Goal: Task Accomplishment & Management: Manage account settings

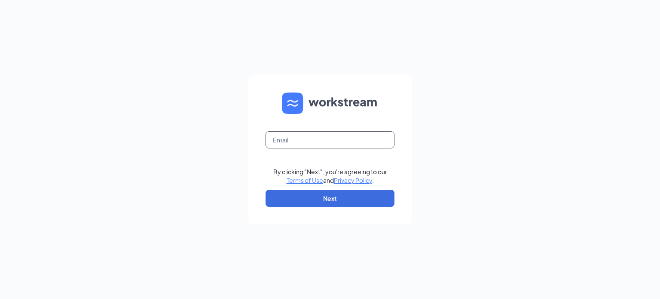
click at [367, 141] on input "text" at bounding box center [330, 139] width 129 height 17
click at [333, 142] on input "text" at bounding box center [330, 139] width 129 height 17
type input "[PERSON_NAME][EMAIL_ADDRESS][DOMAIN_NAME]"
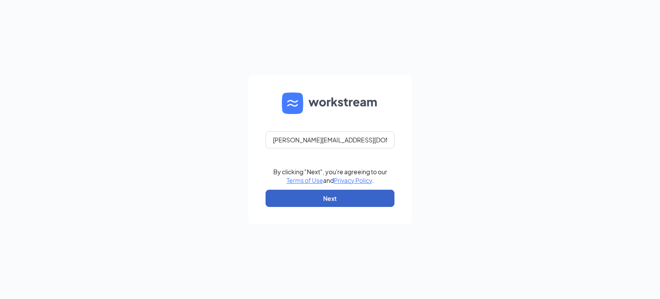
click at [347, 200] on button "Next" at bounding box center [330, 198] width 129 height 17
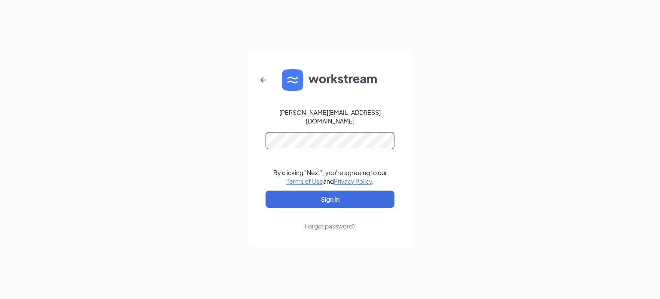
click at [266, 190] on button "Sign In" at bounding box center [330, 198] width 129 height 17
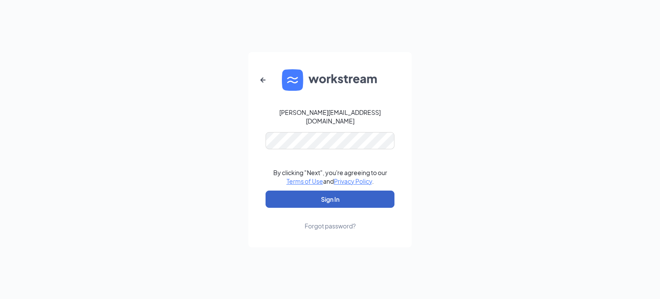
click at [287, 194] on button "Sign In" at bounding box center [330, 198] width 129 height 17
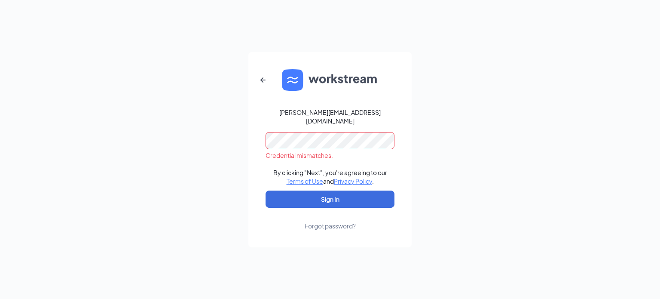
click at [333, 221] on div "Forgot password?" at bounding box center [330, 225] width 51 height 9
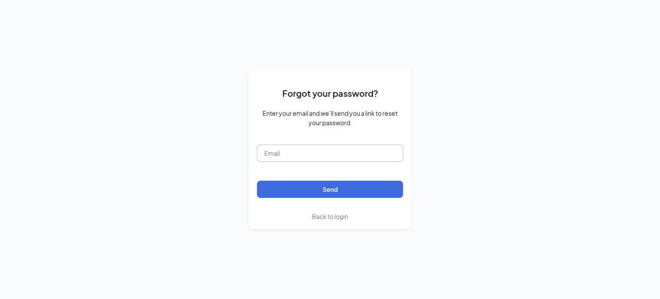
click at [354, 150] on input "text" at bounding box center [330, 152] width 146 height 17
type input "a"
type input "AVilla@commonbondcafe.com"
click at [257, 180] on button "Send" at bounding box center [330, 188] width 146 height 17
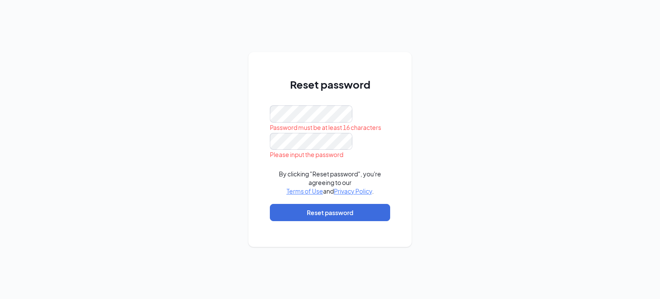
click at [394, 122] on div "Reset password Password must be at least 16 characters Please input the passwor…" at bounding box center [329, 149] width 163 height 195
click at [405, 107] on div "Reset password Password must be at least 16 characters Please input the passwor…" at bounding box center [329, 149] width 163 height 195
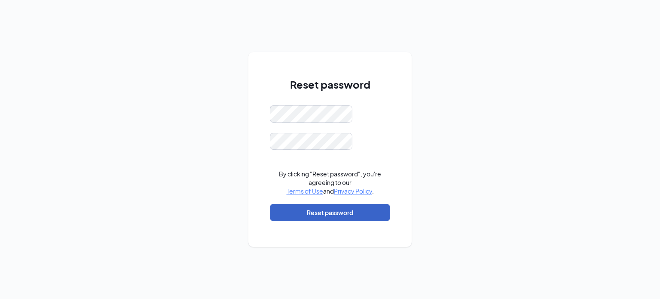
click at [302, 214] on button "Reset password" at bounding box center [330, 212] width 120 height 17
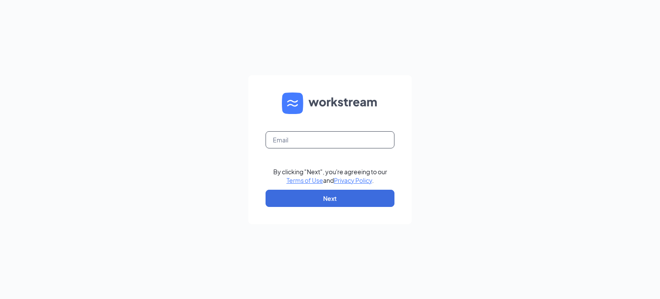
click at [360, 140] on input "text" at bounding box center [330, 139] width 129 height 17
type input "[PERSON_NAME][EMAIL_ADDRESS][DOMAIN_NAME]"
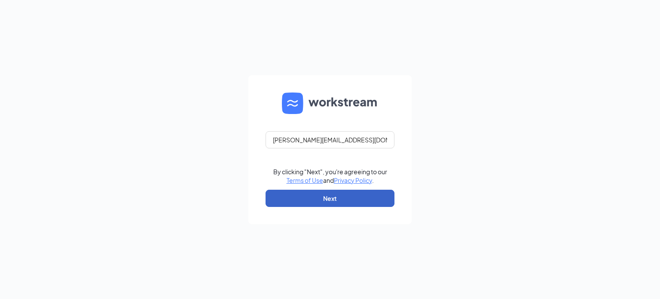
click at [294, 196] on button "Next" at bounding box center [330, 198] width 129 height 17
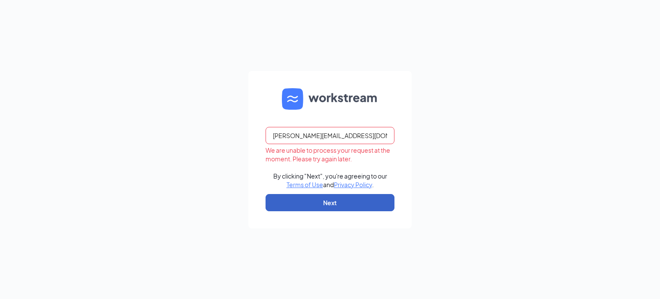
click at [347, 201] on button "Next" at bounding box center [330, 202] width 129 height 17
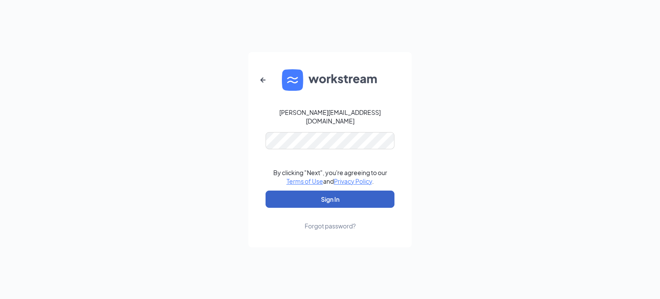
click at [327, 202] on button "Sign In" at bounding box center [330, 198] width 129 height 17
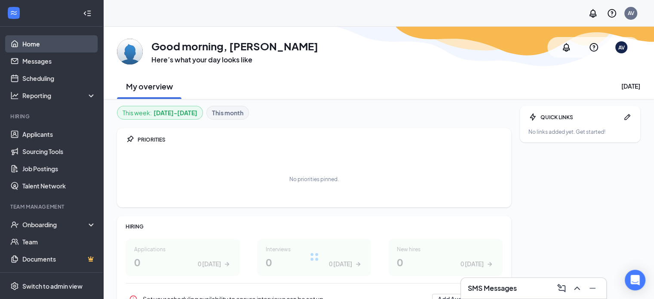
click at [43, 45] on link "Home" at bounding box center [58, 43] width 73 height 17
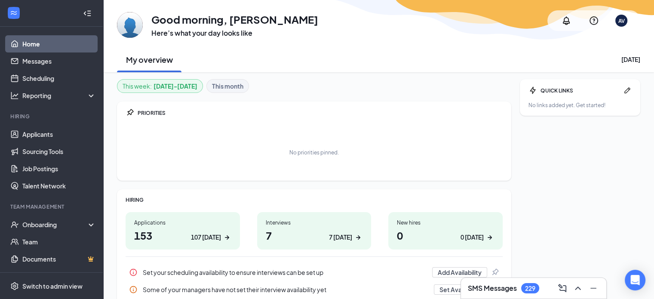
click at [203, 239] on div "107 today" at bounding box center [206, 236] width 30 height 9
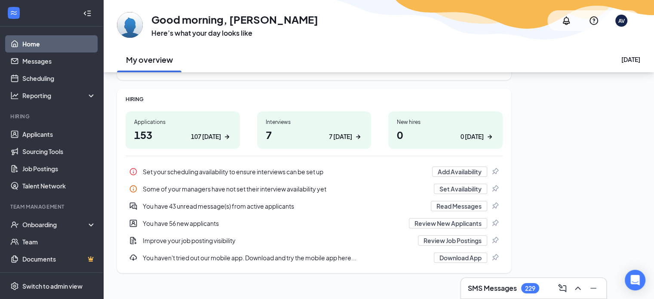
scroll to position [109, 0]
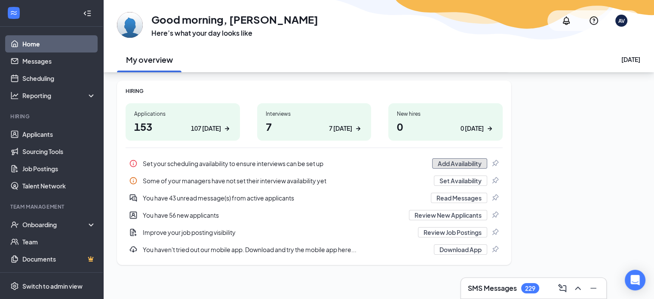
click at [471, 165] on button "Add Availability" at bounding box center [459, 163] width 55 height 10
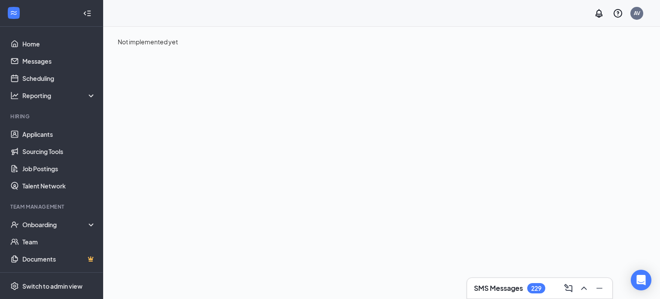
click at [85, 10] on div at bounding box center [87, 13] width 17 height 17
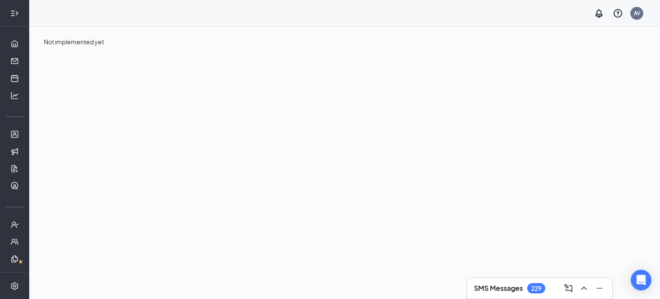
click at [15, 18] on div at bounding box center [14, 13] width 17 height 17
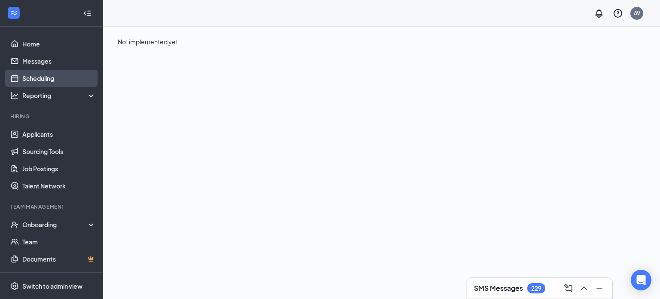
click at [63, 71] on link "Scheduling" at bounding box center [58, 78] width 73 height 17
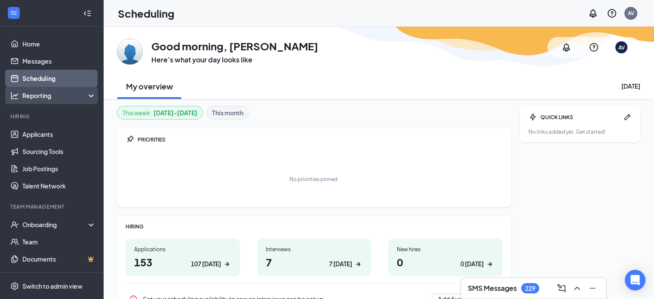
click at [34, 91] on div "Reporting" at bounding box center [59, 95] width 74 height 9
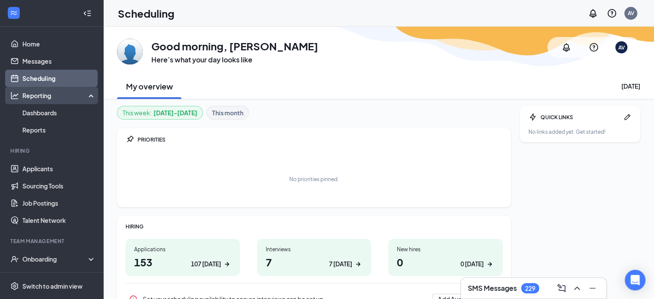
click at [34, 91] on div "Reporting" at bounding box center [59, 95] width 74 height 9
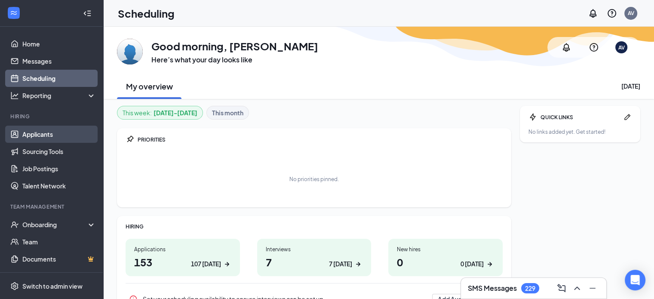
click at [57, 130] on link "Applicants" at bounding box center [58, 133] width 73 height 17
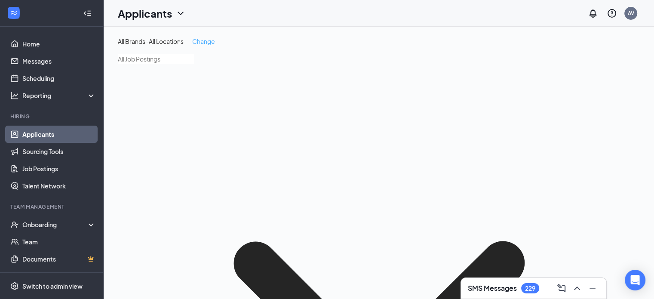
click at [203, 43] on span "Change" at bounding box center [203, 41] width 23 height 8
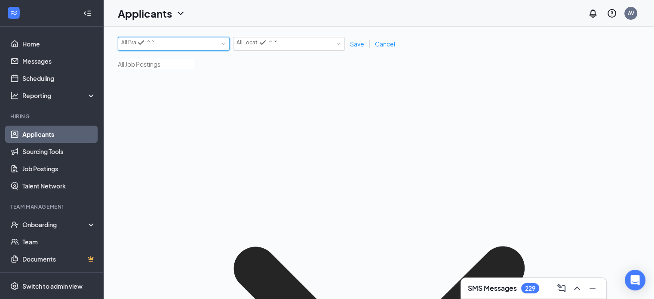
click at [203, 43] on div "All Brands All Brands" at bounding box center [173, 43] width 105 height 13
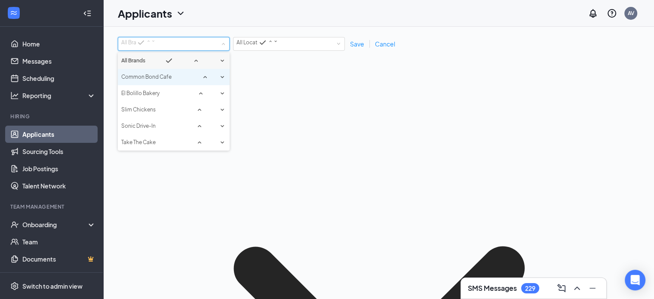
click at [168, 77] on span "Common Bond Cafe" at bounding box center [146, 76] width 50 height 6
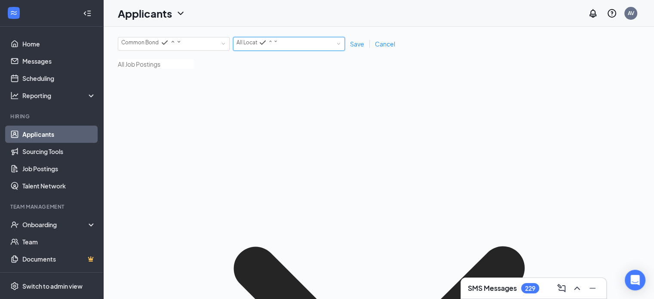
click at [294, 45] on div "All Locations All Locations" at bounding box center [288, 43] width 105 height 13
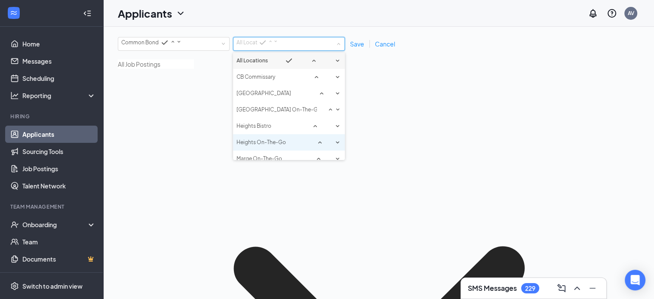
click at [283, 138] on p "Heights On-The-Go" at bounding box center [260, 142] width 49 height 8
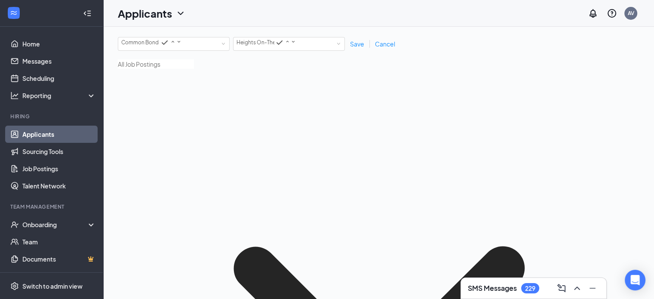
click at [352, 48] on div "All Brands Common Bond Cafe All Locations Heights On-The-Go Save Cancel" at bounding box center [378, 44] width 521 height 14
click at [357, 42] on span "Save" at bounding box center [357, 44] width 14 height 8
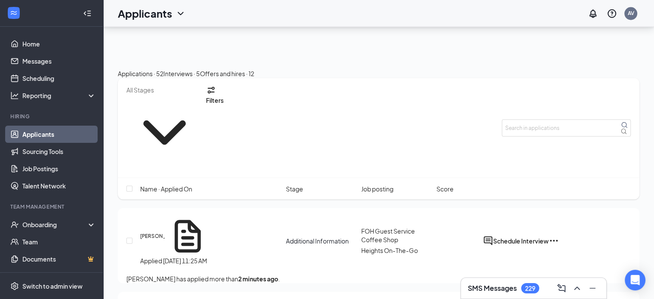
scroll to position [1585, 0]
click at [166, 126] on icon "ChevronDown" at bounding box center [164, 133] width 76 height 76
click at [184, 231] on icon "Document" at bounding box center [187, 236] width 26 height 33
click at [184, 231] on div at bounding box center [327, 149] width 654 height 299
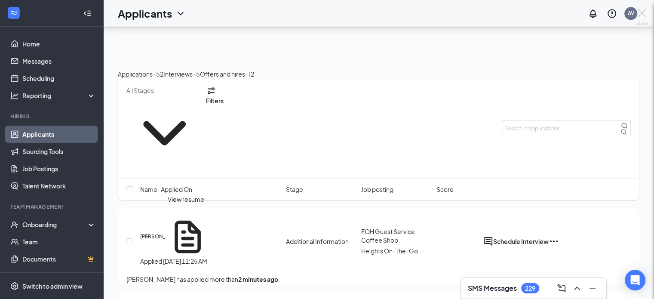
click at [184, 231] on div at bounding box center [327, 149] width 654 height 299
click at [129, 238] on input "checkbox" at bounding box center [129, 241] width 6 height 6
checkbox input "true"
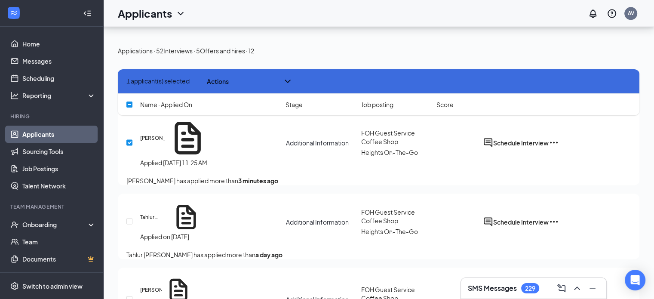
scroll to position [1609, 0]
click at [498, 140] on button "Schedule Interview" at bounding box center [520, 142] width 55 height 10
type input "Onsite Interview (next stage)"
click at [525, 145] on button "Schedule Interview" at bounding box center [520, 142] width 55 height 10
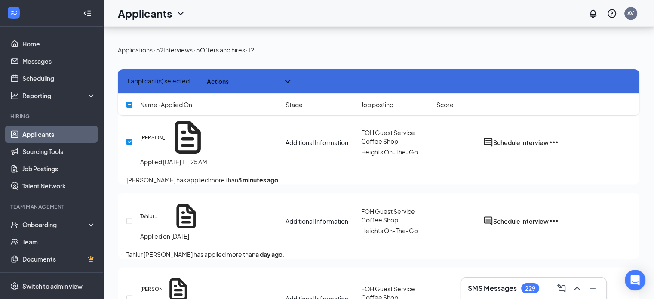
click at [554, 145] on icon "Ellipses" at bounding box center [553, 142] width 10 height 10
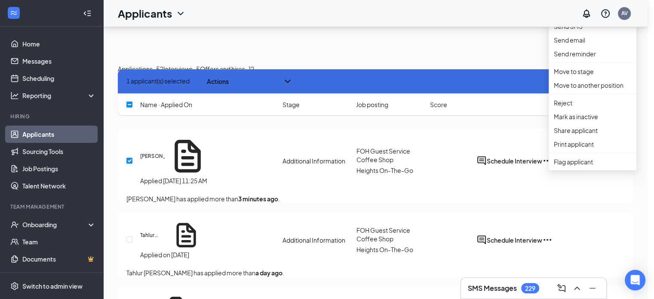
scroll to position [1567, 0]
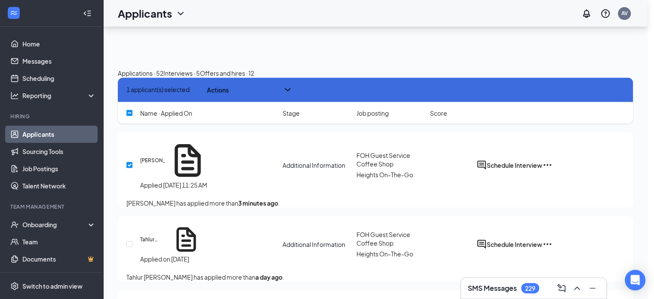
click at [545, 170] on icon "Ellipses" at bounding box center [547, 164] width 10 height 10
click at [549, 165] on icon "Ellipses" at bounding box center [547, 164] width 10 height 10
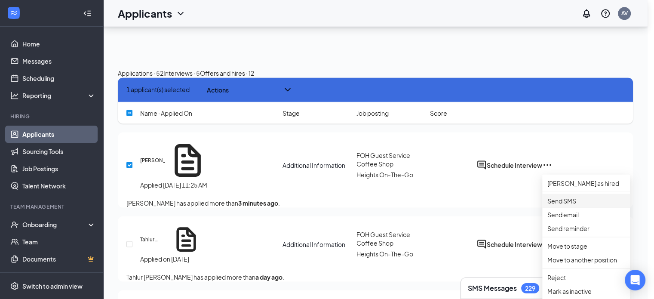
click at [566, 199] on p "Send SMS" at bounding box center [585, 200] width 77 height 9
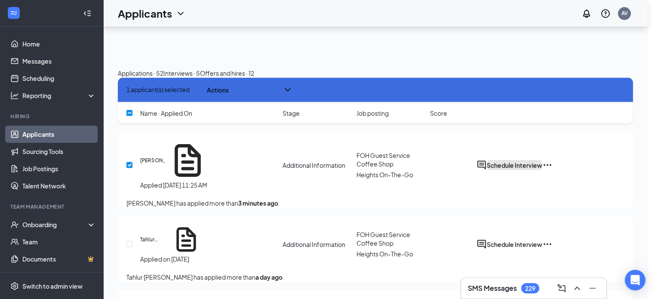
click at [505, 163] on button "Schedule Interview" at bounding box center [513, 164] width 55 height 10
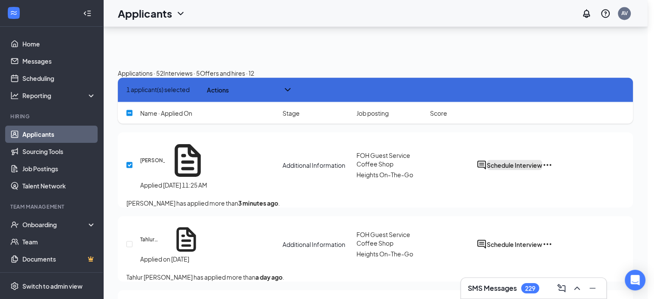
click at [505, 163] on button "Schedule Interview" at bounding box center [513, 164] width 55 height 10
click at [191, 171] on icon "Document" at bounding box center [187, 160] width 26 height 33
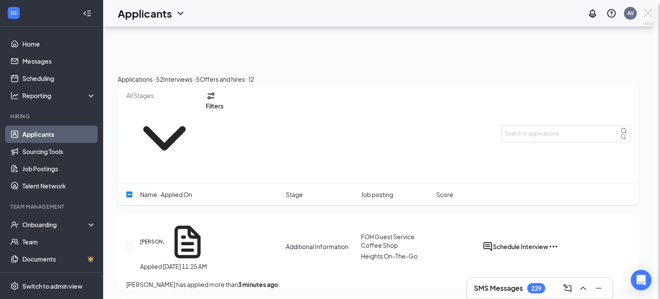
checkbox input "false"
click at [342, 214] on div "KR Kelly Richard Applied Today 11:25 AM Additional Information FOH Guest Servic…" at bounding box center [378, 251] width 521 height 75
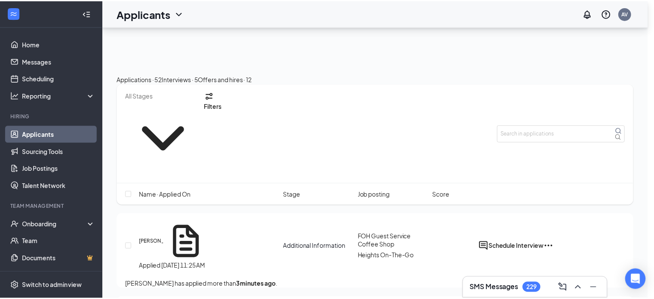
scroll to position [1567, 0]
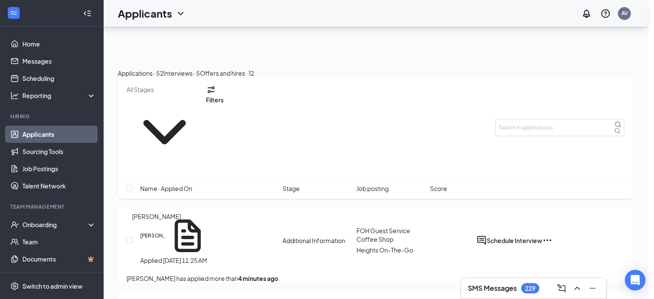
click at [146, 231] on h5 "[PERSON_NAME]" at bounding box center [152, 235] width 24 height 8
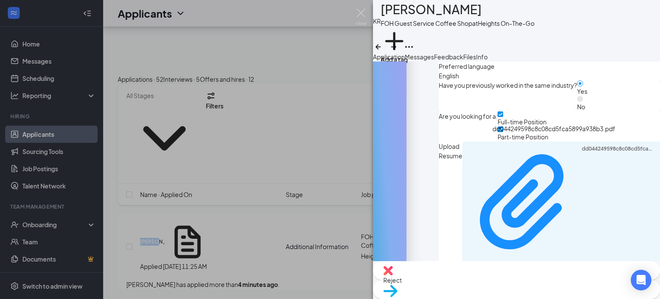
scroll to position [368, 0]
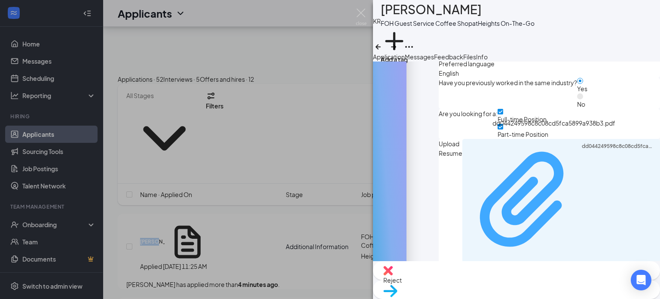
click at [500, 148] on icon "Paperclip" at bounding box center [525, 200] width 114 height 114
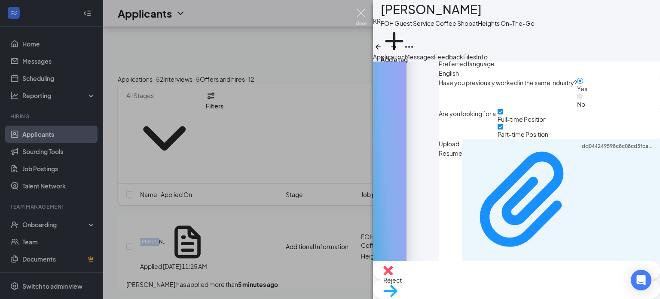
click at [362, 14] on img at bounding box center [361, 17] width 11 height 17
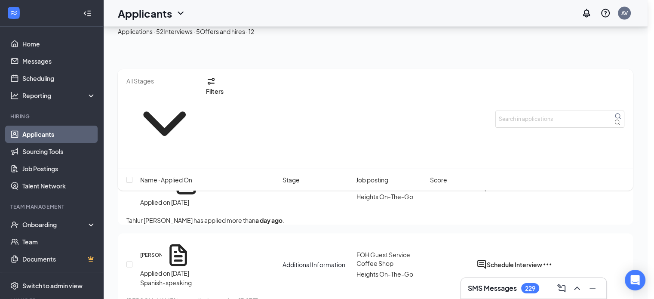
scroll to position [1676, 0]
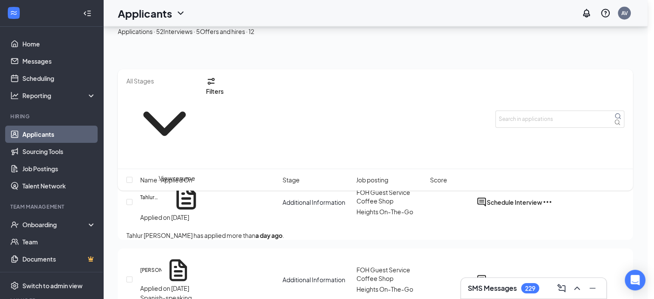
click at [171, 201] on icon "Document" at bounding box center [185, 197] width 29 height 29
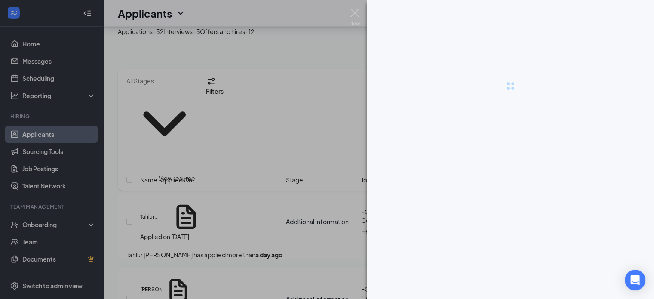
scroll to position [1695, 0]
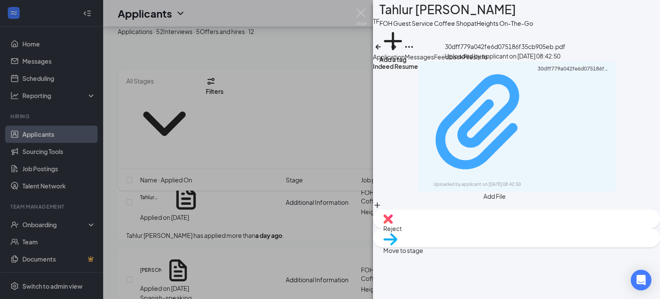
click at [466, 96] on icon "Paperclip" at bounding box center [480, 122] width 114 height 114
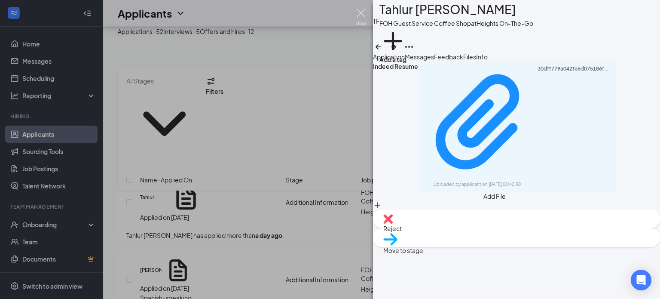
click at [361, 11] on img at bounding box center [361, 17] width 11 height 17
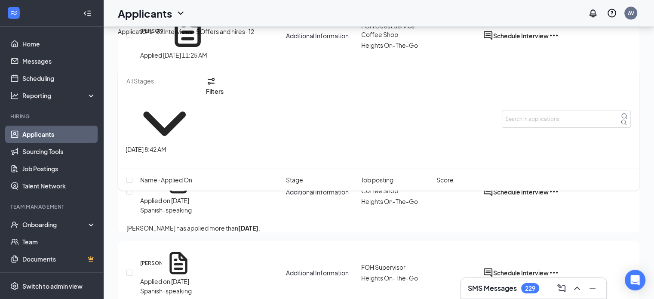
scroll to position [1783, 0]
click at [181, 201] on div "Applied on Sep 14" at bounding box center [166, 199] width 52 height 9
click at [179, 196] on icon "Document" at bounding box center [178, 182] width 27 height 27
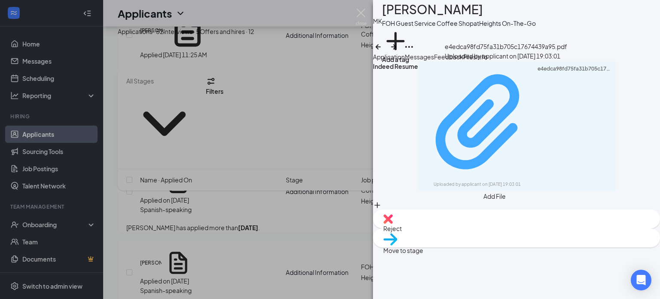
click at [482, 122] on icon "Paperclip" at bounding box center [480, 122] width 114 height 114
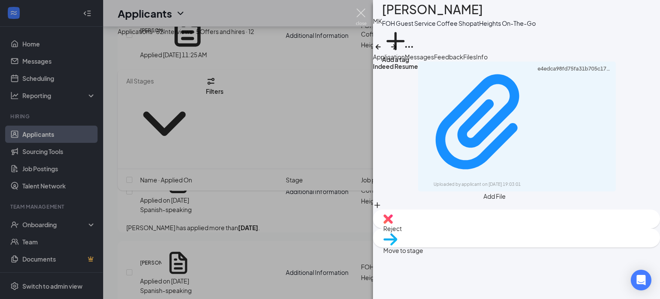
click at [364, 12] on img at bounding box center [361, 17] width 11 height 17
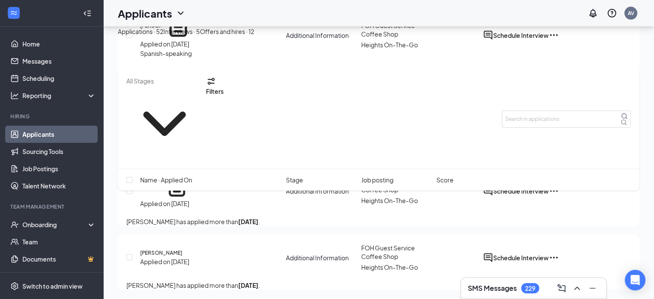
scroll to position [1939, 0]
click at [179, 197] on icon "Document" at bounding box center [177, 186] width 24 height 24
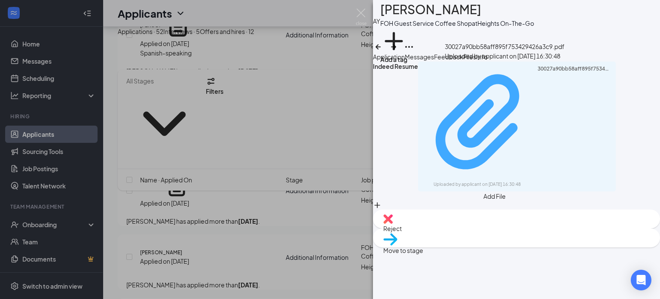
click at [488, 155] on icon "Paperclip" at bounding box center [477, 121] width 83 height 95
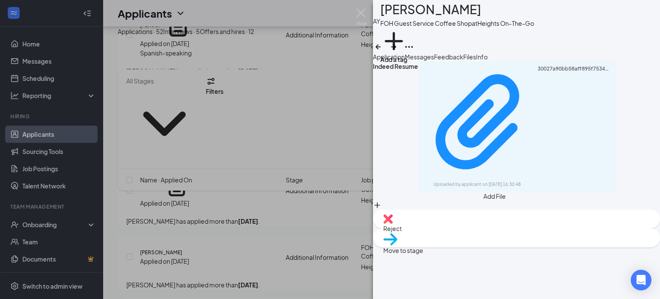
click at [364, 14] on img at bounding box center [361, 17] width 11 height 17
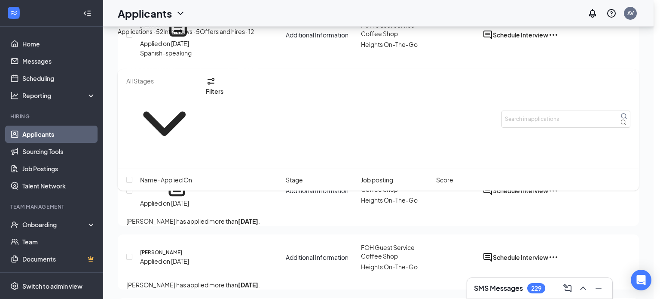
click at [363, 13] on div "Applicants AV" at bounding box center [378, 13] width 551 height 27
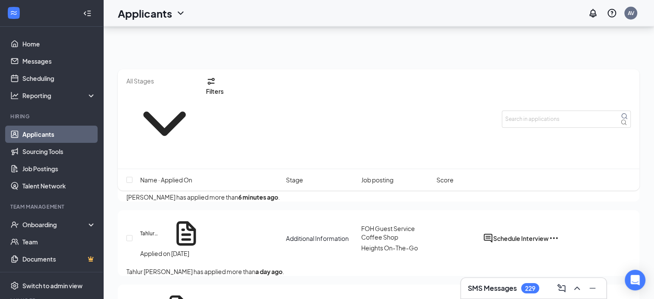
scroll to position [1615, 0]
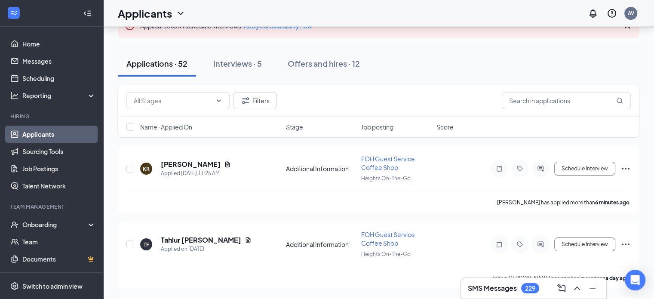
scroll to position [71, 0]
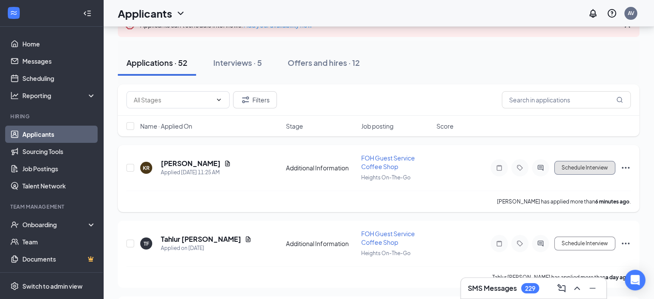
click at [584, 169] on button "Schedule Interview" at bounding box center [584, 168] width 61 height 14
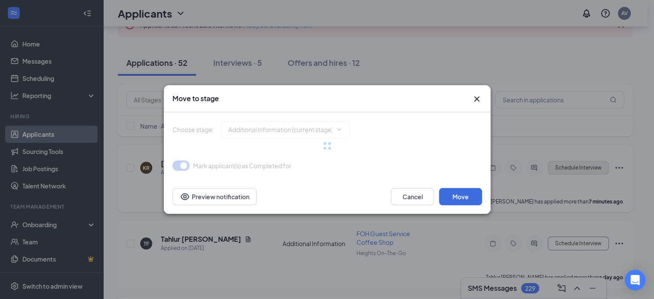
type input "Onsite Interview (next stage)"
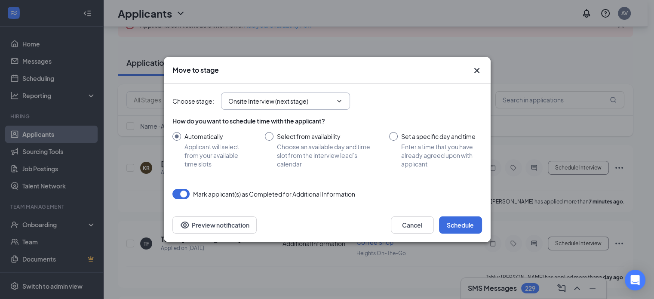
click at [285, 100] on input "Onsite Interview (next stage)" at bounding box center [280, 100] width 104 height 9
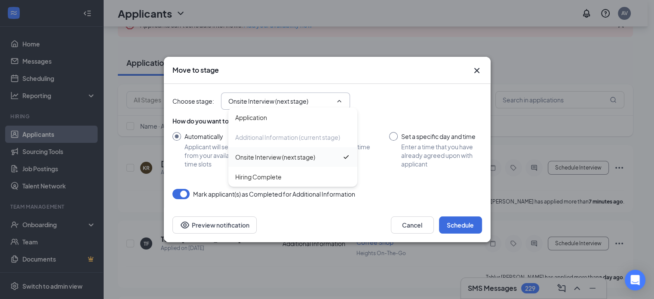
click at [286, 164] on div "Onsite Interview (next stage)" at bounding box center [292, 157] width 129 height 20
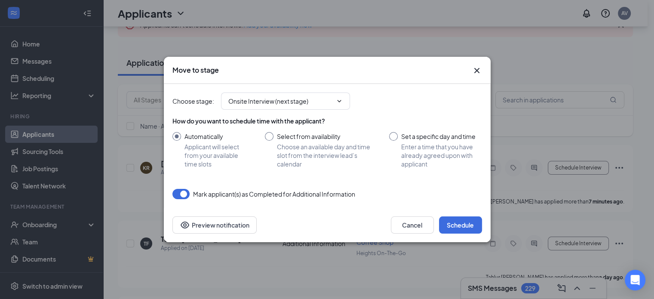
click at [416, 141] on input "Set a specific day and time Enter a time that you have already agreed upon with…" at bounding box center [435, 150] width 92 height 36
radio input "true"
radio input "false"
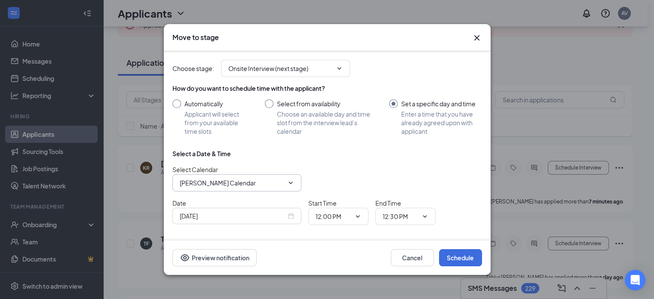
scroll to position [23, 0]
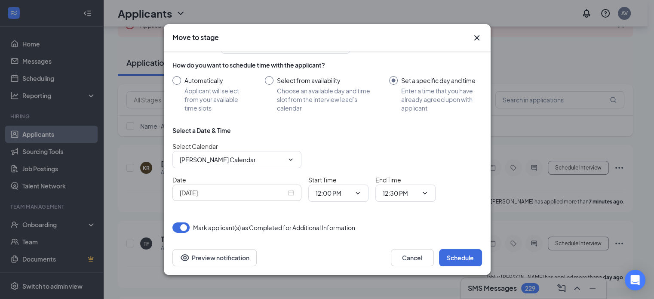
click at [292, 194] on div "Sep 16, 2025" at bounding box center [237, 192] width 114 height 9
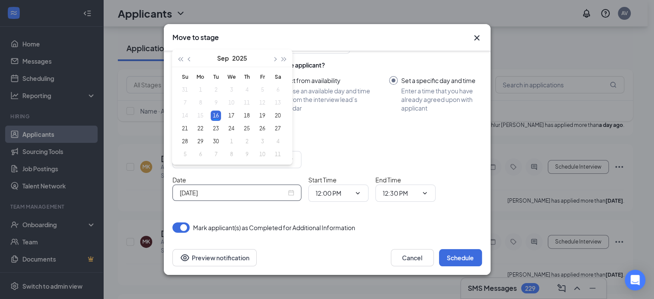
scroll to position [224, 0]
type input "Sep 16, 2025"
click at [361, 144] on div "Select Calendar Angie Villa's Calendar" at bounding box center [326, 154] width 309 height 27
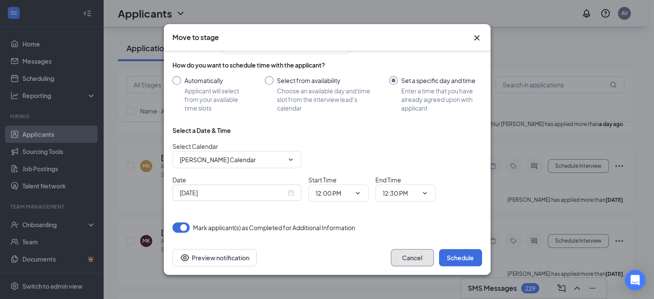
click at [405, 255] on button "Cancel" at bounding box center [412, 257] width 43 height 17
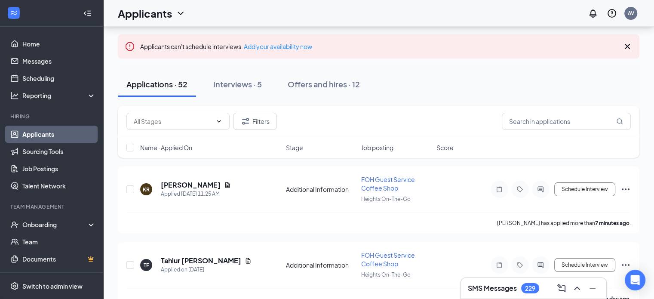
scroll to position [50, 0]
click at [131, 192] on div at bounding box center [130, 189] width 9 height 28
click at [131, 191] on input "checkbox" at bounding box center [130, 189] width 8 height 8
checkbox input "true"
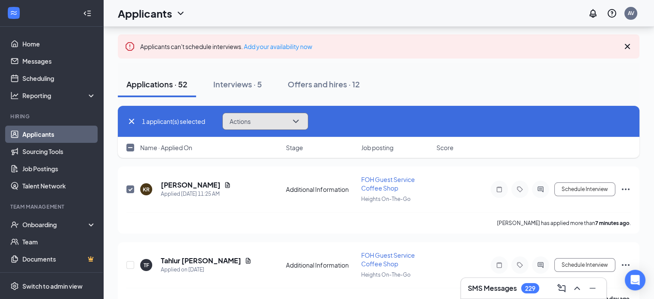
click at [290, 122] on button "Actions" at bounding box center [265, 121] width 86 height 17
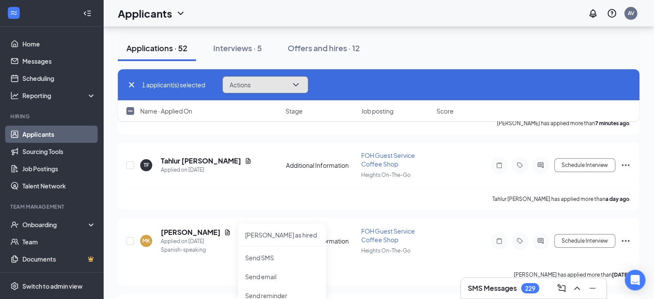
scroll to position [185, 0]
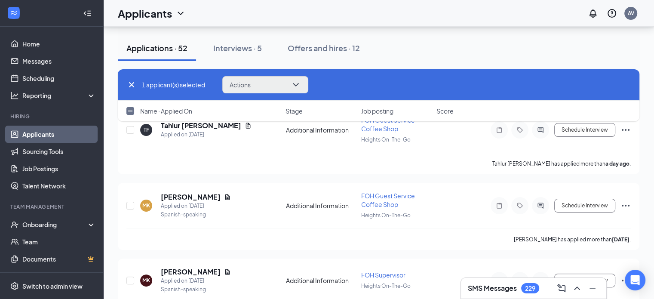
drag, startPoint x: 311, startPoint y: 84, endPoint x: 297, endPoint y: 83, distance: 14.2
click at [297, 83] on div "1 applicant(s) selected Actions Mark as hired Send SMS Send email Send reminder…" at bounding box center [378, 84] width 504 height 17
click at [297, 83] on icon "ChevronDown" at bounding box center [296, 85] width 10 height 10
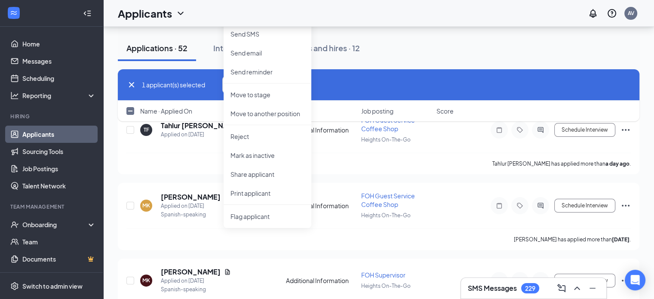
click at [426, 84] on div "1 applicant(s) selected Actions Mark as hired Send SMS Send email Send reminder…" at bounding box center [378, 84] width 504 height 17
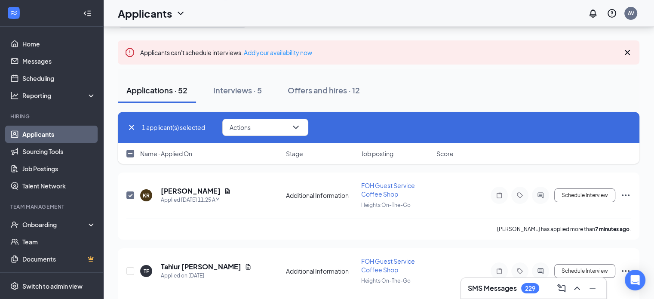
scroll to position [46, 0]
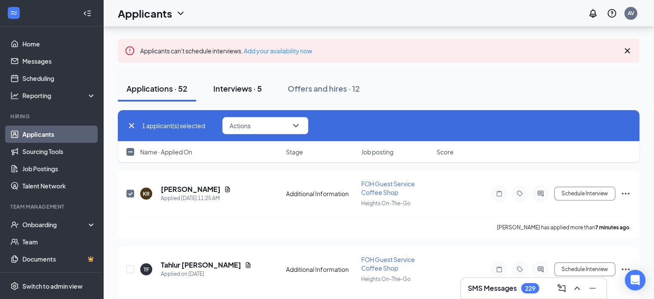
click at [239, 89] on div "Interviews · 5" at bounding box center [237, 88] width 49 height 11
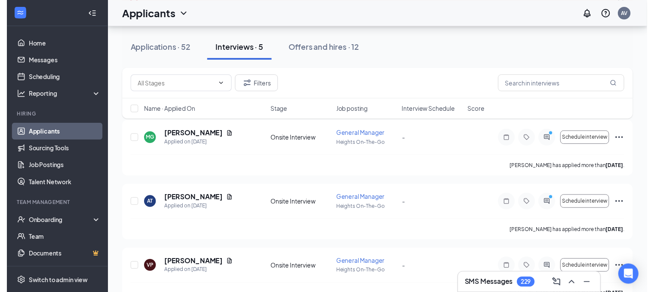
scroll to position [87, 0]
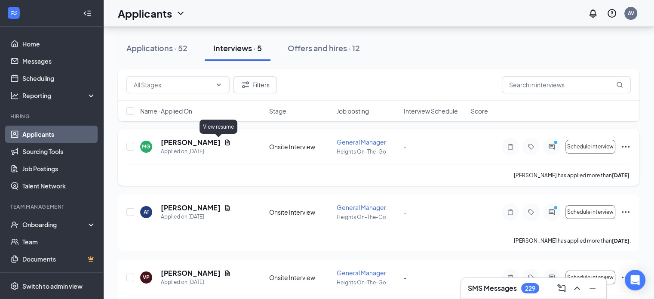
click at [224, 141] on icon "Document" at bounding box center [227, 142] width 7 height 7
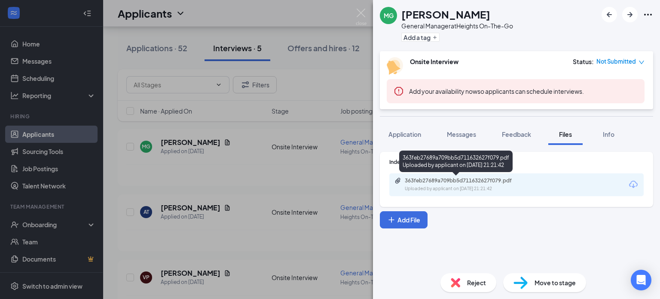
click at [482, 188] on div "Uploaded by applicant on Sep 08, 2025 at 21:21:42" at bounding box center [469, 188] width 129 height 7
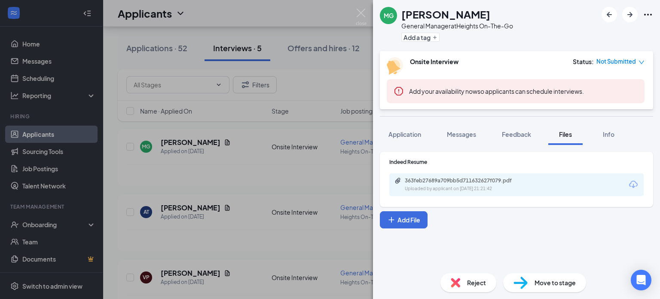
click at [268, 190] on div "MG Maria Gutierrez General Manager at Heights On-The-Go Add a tag Onsite Interv…" at bounding box center [330, 149] width 660 height 299
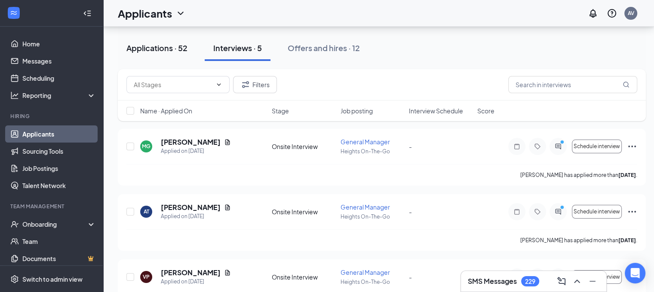
click at [174, 56] on button "Applications · 52" at bounding box center [157, 48] width 78 height 26
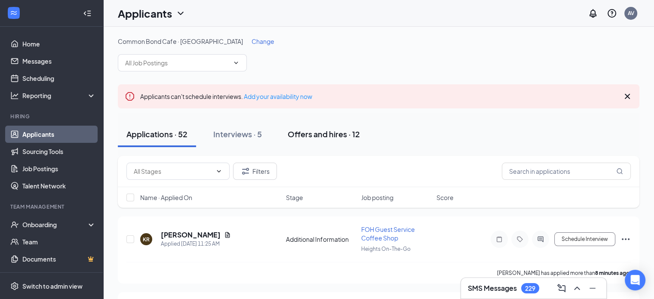
click at [338, 133] on div "Offers and hires · 12" at bounding box center [323, 133] width 72 height 11
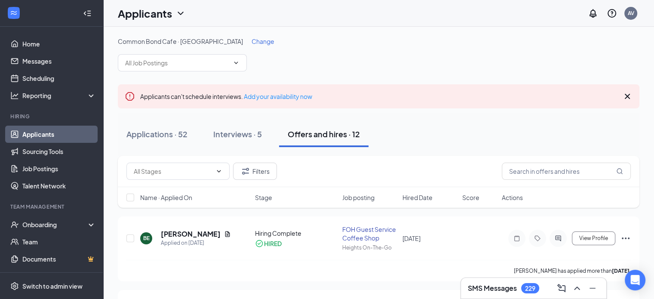
click at [287, 92] on div "Applicants can't schedule interviews. Add your availability now" at bounding box center [226, 95] width 172 height 9
click at [291, 95] on link "Add your availability now" at bounding box center [278, 96] width 68 height 8
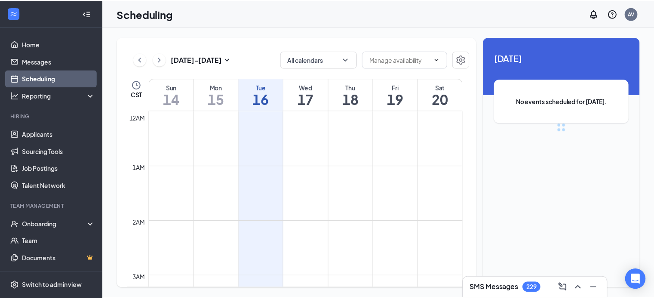
scroll to position [422, 0]
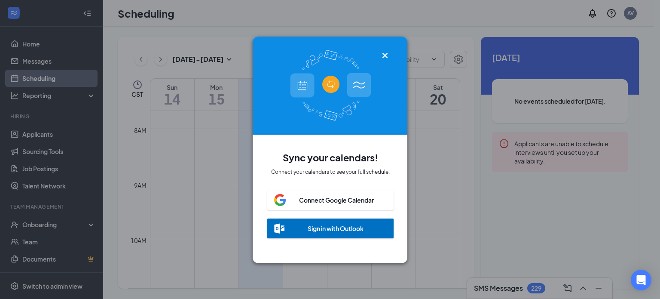
click at [383, 52] on icon "Cross" at bounding box center [384, 54] width 5 height 5
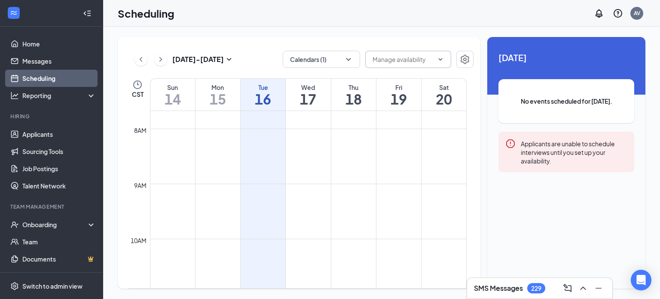
click at [416, 65] on span at bounding box center [408, 59] width 86 height 17
click at [432, 61] on input "text" at bounding box center [403, 59] width 61 height 9
drag, startPoint x: 431, startPoint y: 49, endPoint x: 240, endPoint y: 190, distance: 237.4
click at [240, 190] on div "Sep 14 - Sep 20 Calendars (1) Delete all availability CST Sun 14 Mon 15 Tue 16 …" at bounding box center [299, 162] width 363 height 251
click at [466, 61] on icon "Settings" at bounding box center [465, 59] width 10 height 10
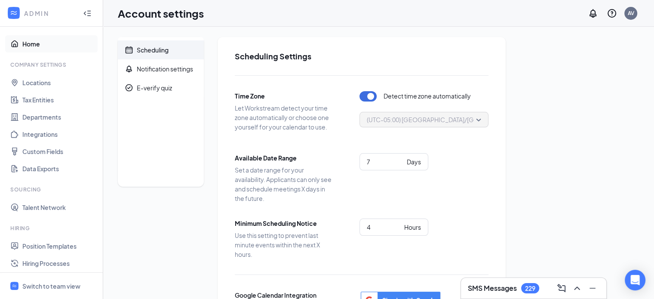
click at [41, 45] on link "Home" at bounding box center [58, 43] width 73 height 17
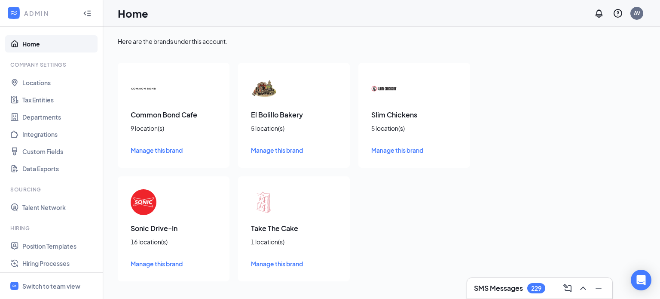
click at [156, 149] on span "Manage this brand" at bounding box center [157, 150] width 52 height 8
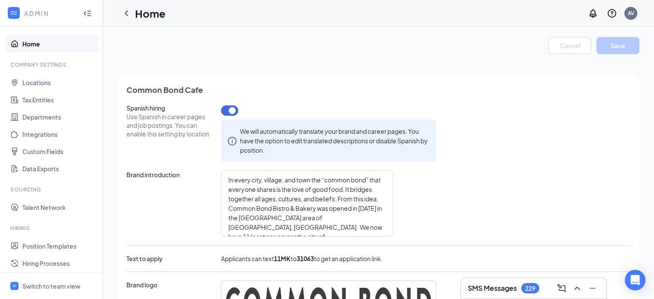
click at [13, 15] on icon "WorkstreamLogo" at bounding box center [13, 13] width 9 height 9
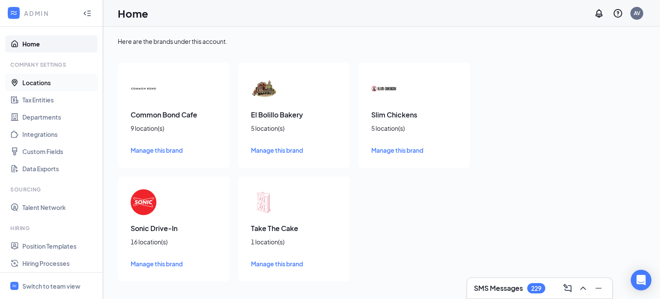
click at [52, 79] on link "Locations" at bounding box center [58, 82] width 73 height 17
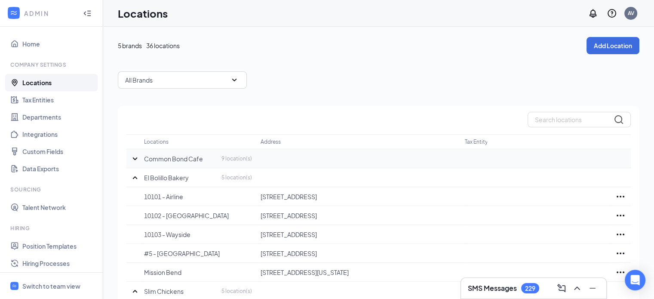
click at [207, 157] on div "Common Bond Cafe 9 location(s)" at bounding box center [198, 158] width 108 height 9
click at [132, 159] on icon "SmallChevronDown" at bounding box center [135, 158] width 10 height 10
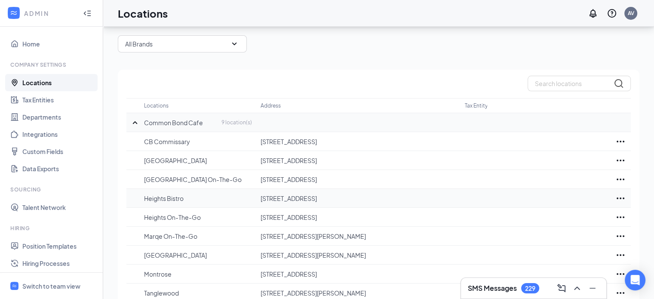
scroll to position [48, 0]
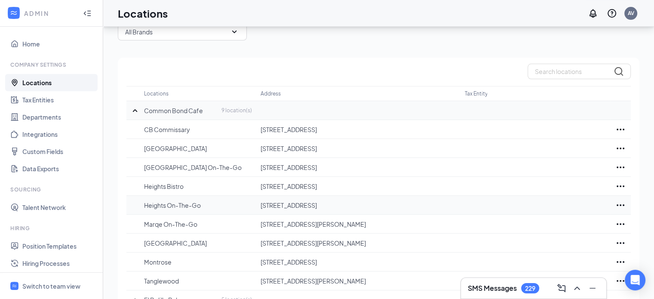
click at [238, 202] on p "Heights On-The-Go" at bounding box center [198, 205] width 108 height 9
click at [621, 203] on icon "Ellipses" at bounding box center [620, 205] width 10 height 10
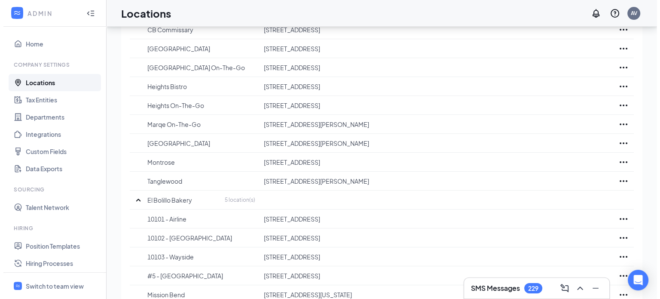
scroll to position [0, 0]
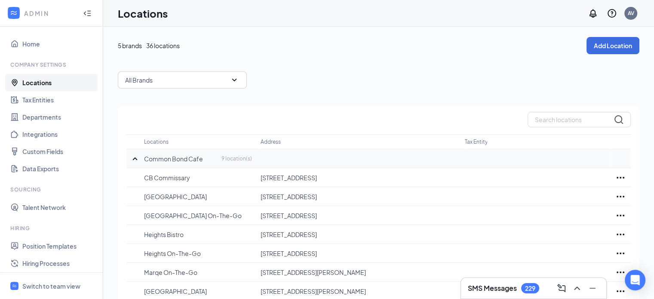
click at [12, 9] on icon "WorkstreamLogo" at bounding box center [13, 13] width 9 height 9
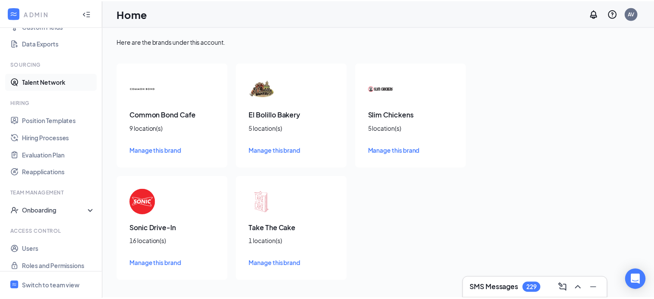
scroll to position [129, 0]
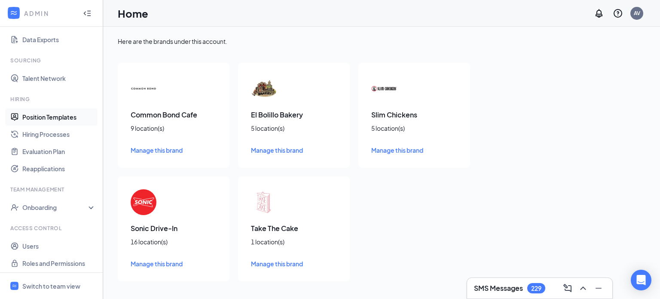
click at [52, 112] on link "Position Templates" at bounding box center [58, 116] width 73 height 17
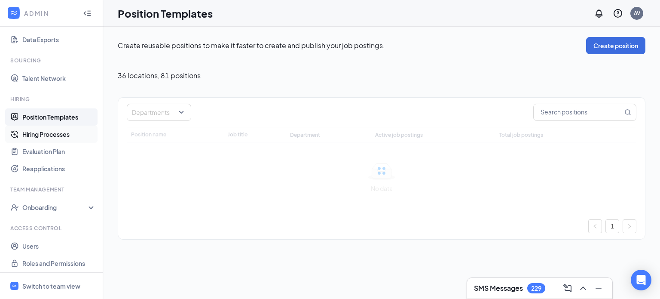
click at [28, 132] on link "Hiring Processes" at bounding box center [58, 133] width 73 height 17
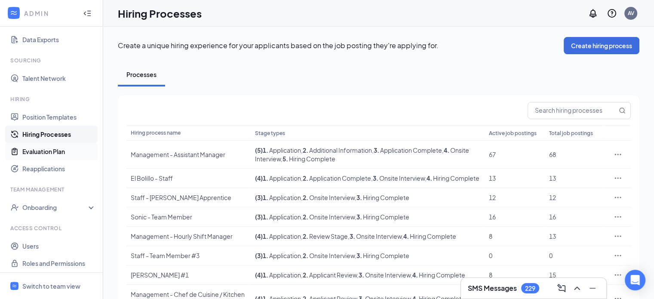
click at [50, 147] on link "Evaluation Plan" at bounding box center [58, 151] width 73 height 17
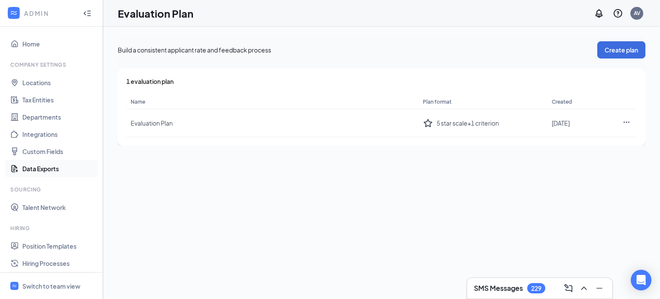
click at [60, 172] on link "Data Exports" at bounding box center [58, 168] width 73 height 17
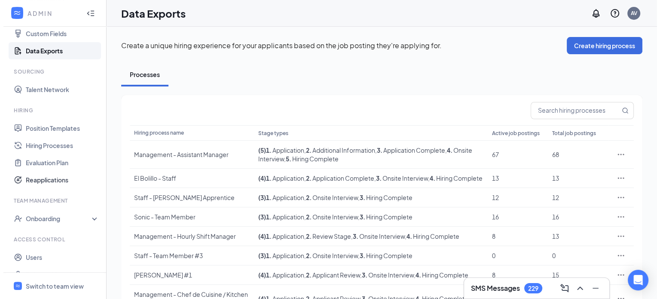
scroll to position [132, 0]
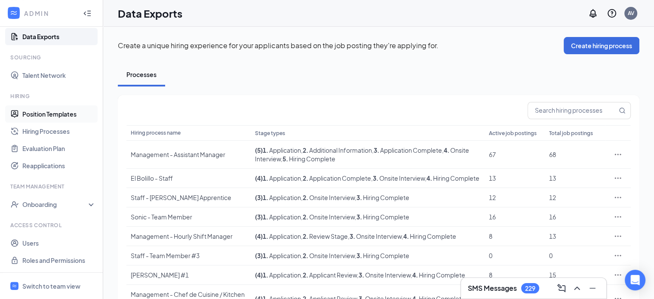
click at [65, 113] on link "Position Templates" at bounding box center [58, 113] width 73 height 17
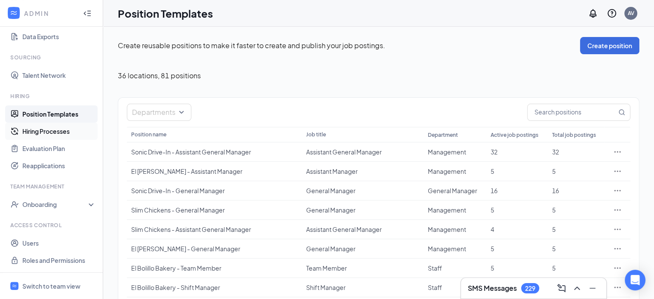
click at [53, 129] on link "Hiring Processes" at bounding box center [58, 130] width 73 height 17
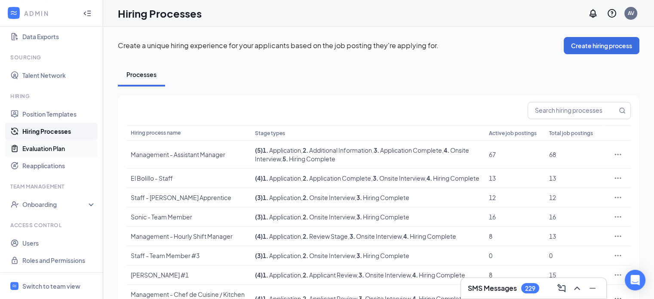
click at [55, 144] on link "Evaluation Plan" at bounding box center [58, 148] width 73 height 17
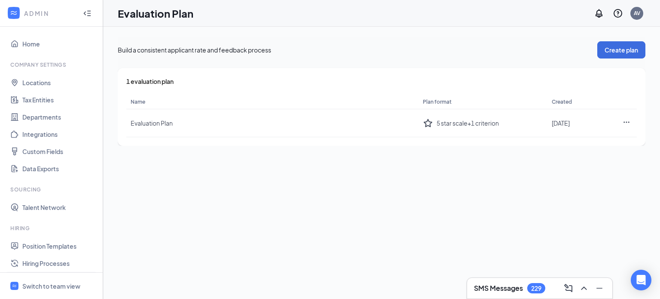
click at [83, 10] on icon "Collapse" at bounding box center [87, 13] width 9 height 9
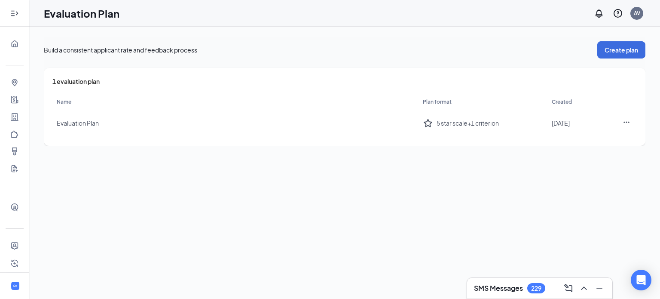
click at [16, 13] on div at bounding box center [14, 13] width 17 height 17
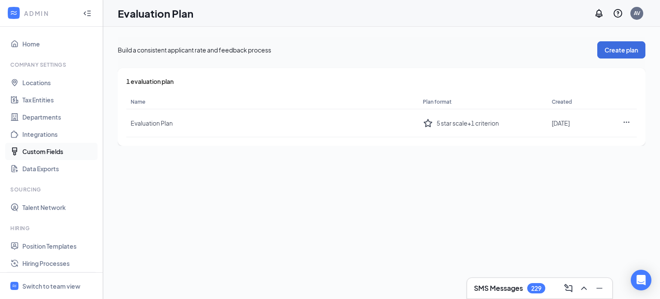
scroll to position [132, 0]
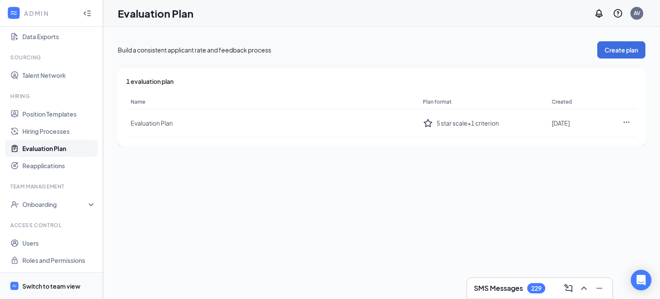
click at [60, 283] on div "Switch to team view" at bounding box center [51, 285] width 58 height 9
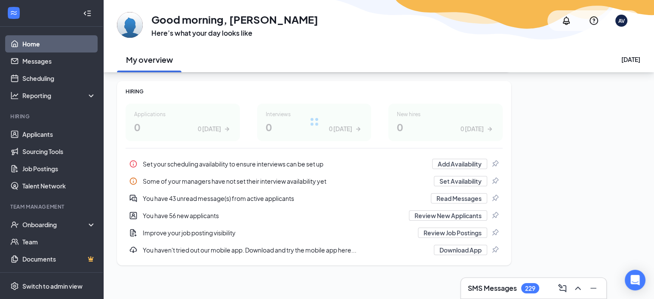
scroll to position [109, 0]
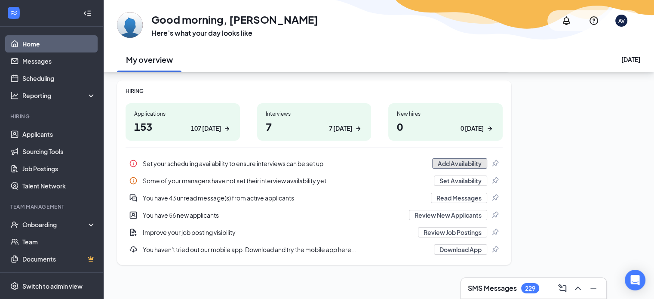
click at [468, 164] on button "Add Availability" at bounding box center [459, 163] width 55 height 10
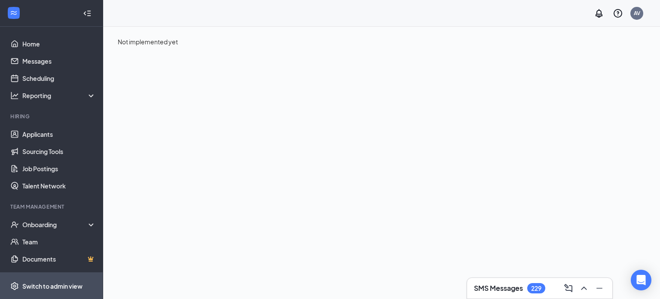
click at [23, 280] on span "Switch to admin view" at bounding box center [58, 285] width 73 height 26
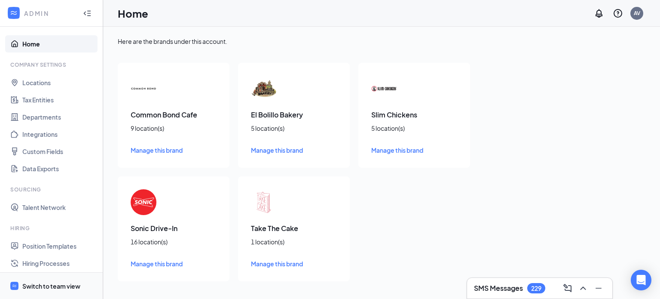
click at [47, 280] on span "Switch to team view" at bounding box center [58, 285] width 73 height 26
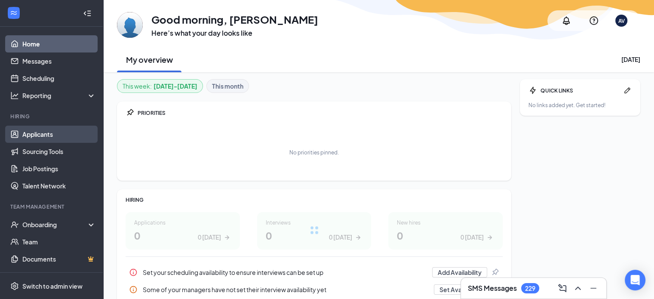
click at [51, 137] on link "Applicants" at bounding box center [58, 133] width 73 height 17
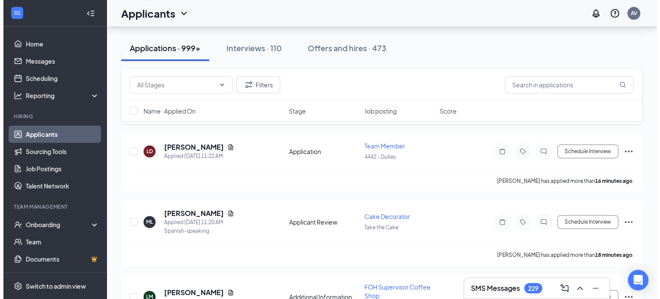
scroll to position [244, 0]
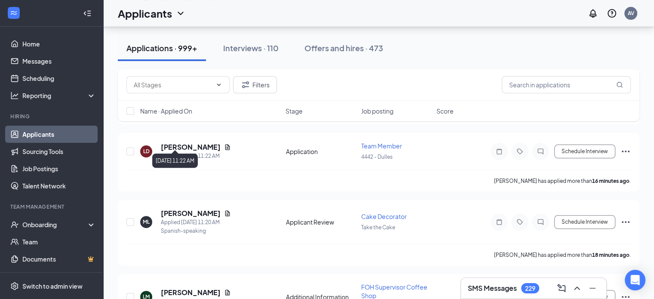
click at [198, 151] on div "[DATE] 11:22 AM" at bounding box center [175, 159] width 46 height 18
click at [194, 142] on h5 "[PERSON_NAME]" at bounding box center [191, 146] width 60 height 9
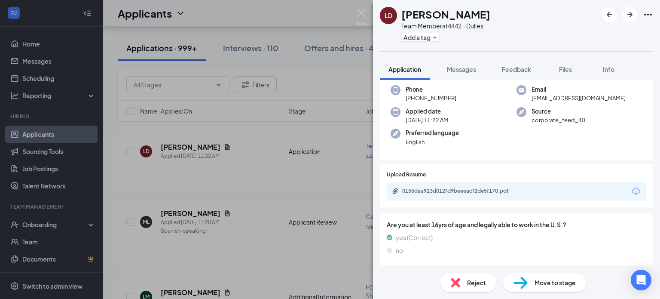
scroll to position [67, 0]
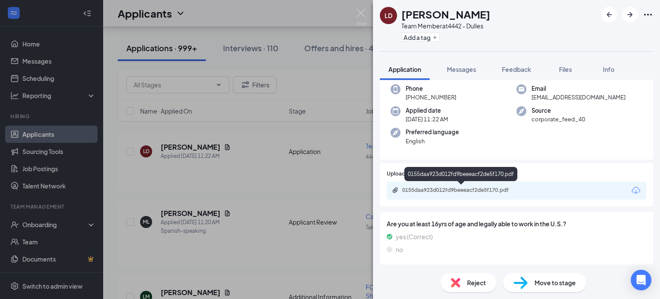
click at [504, 192] on div "0155daa923d012fd9beeeacf2de5f170.pdf" at bounding box center [462, 190] width 120 height 7
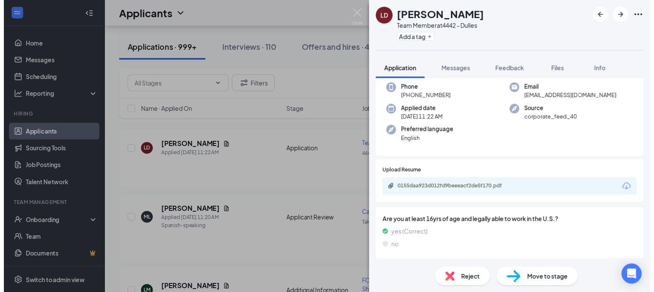
scroll to position [64, 0]
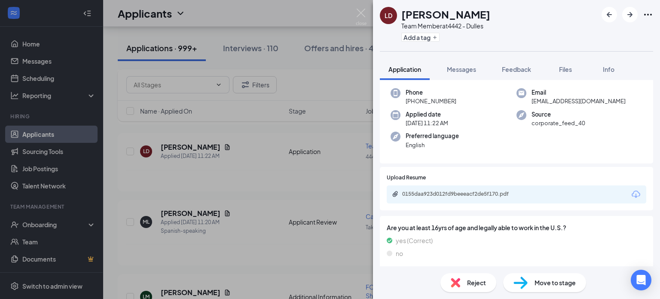
click at [285, 175] on div "LD [PERSON_NAME] Team Member at 4442 - Dulles Add a tag Application Messages Fe…" at bounding box center [330, 149] width 660 height 299
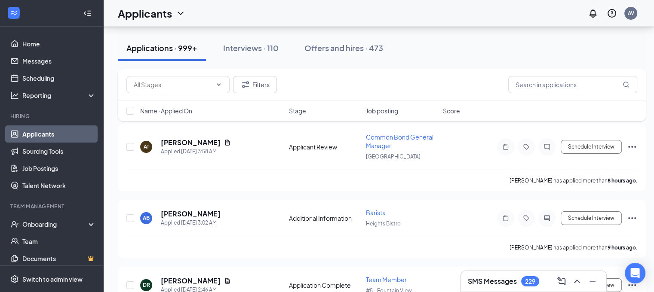
scroll to position [3212, 1]
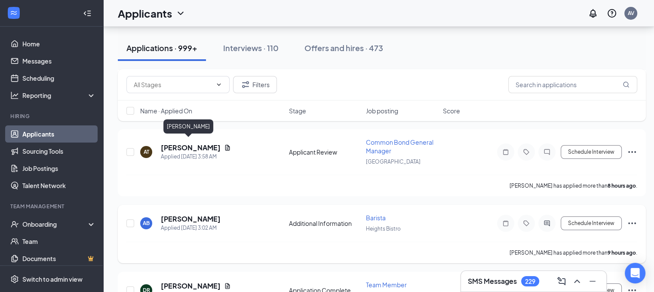
click at [184, 214] on h5 "[PERSON_NAME]" at bounding box center [191, 218] width 60 height 9
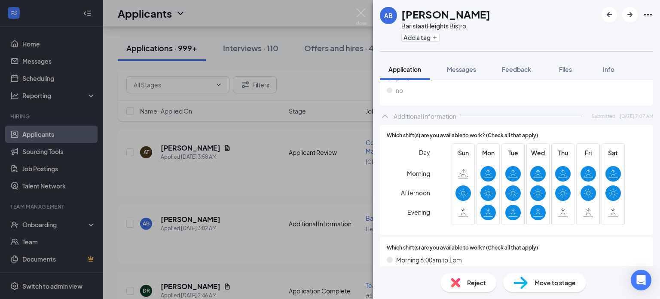
scroll to position [432, 0]
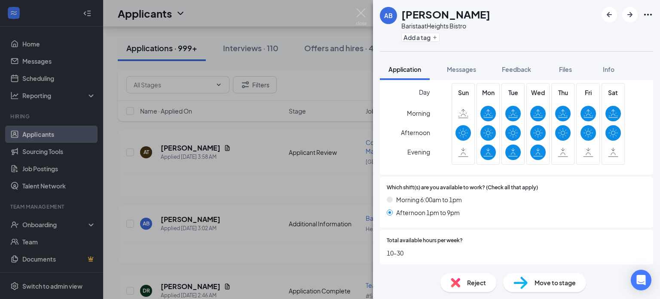
click at [220, 215] on div "AB [PERSON_NAME] Barista at Heights Bistro Add a tag Application Messages Feedb…" at bounding box center [330, 149] width 660 height 299
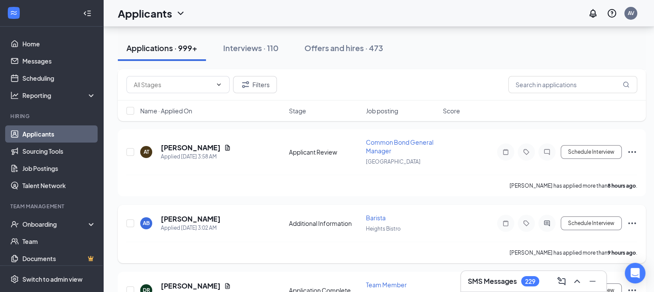
click at [311, 214] on div "AB [PERSON_NAME] Applied [DATE] 3:02 AM Additional Information [GEOGRAPHIC_DATA…" at bounding box center [381, 228] width 511 height 28
click at [186, 214] on h5 "[PERSON_NAME]" at bounding box center [191, 218] width 60 height 9
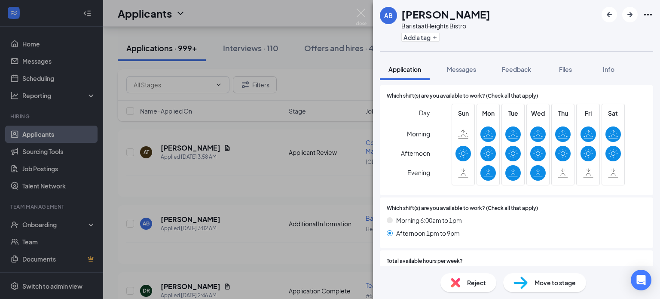
scroll to position [432, 0]
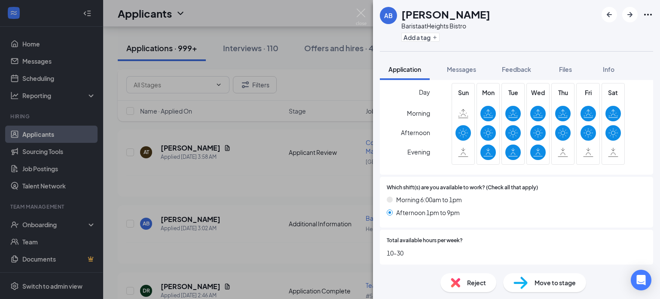
click at [294, 199] on div "AB [PERSON_NAME] Barista at Heights Bistro Add a tag Application Messages Feedb…" at bounding box center [330, 149] width 660 height 299
